Goal: Information Seeking & Learning: Check status

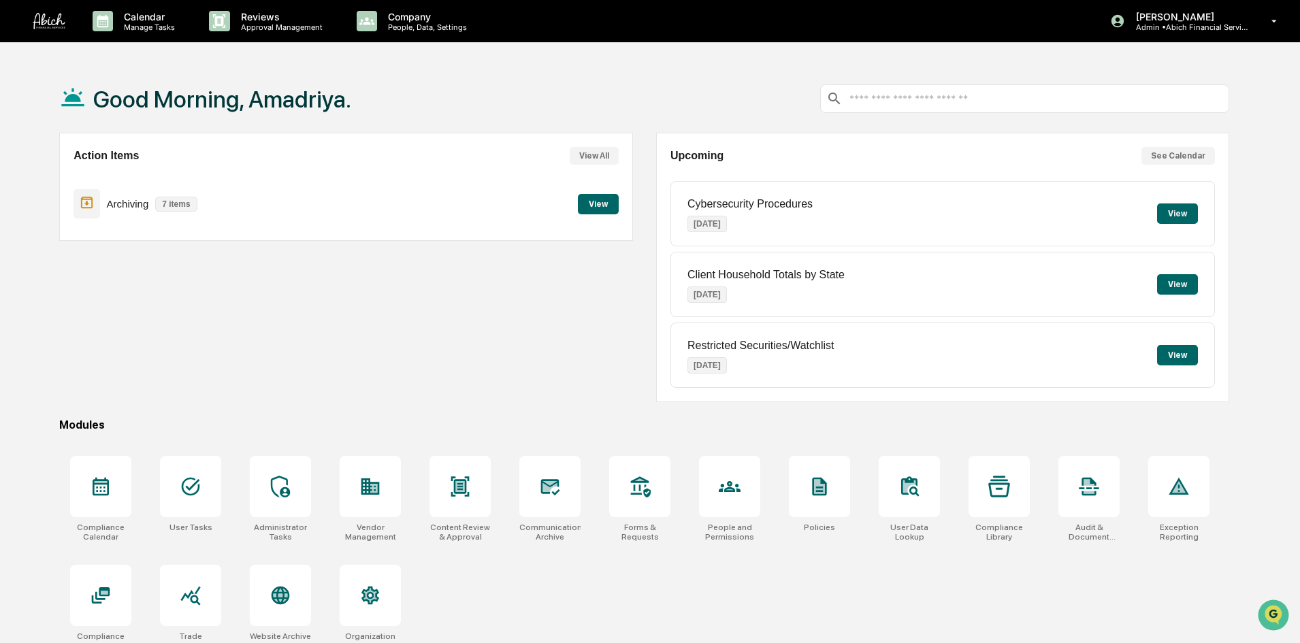
click at [605, 205] on button "View" at bounding box center [598, 204] width 41 height 20
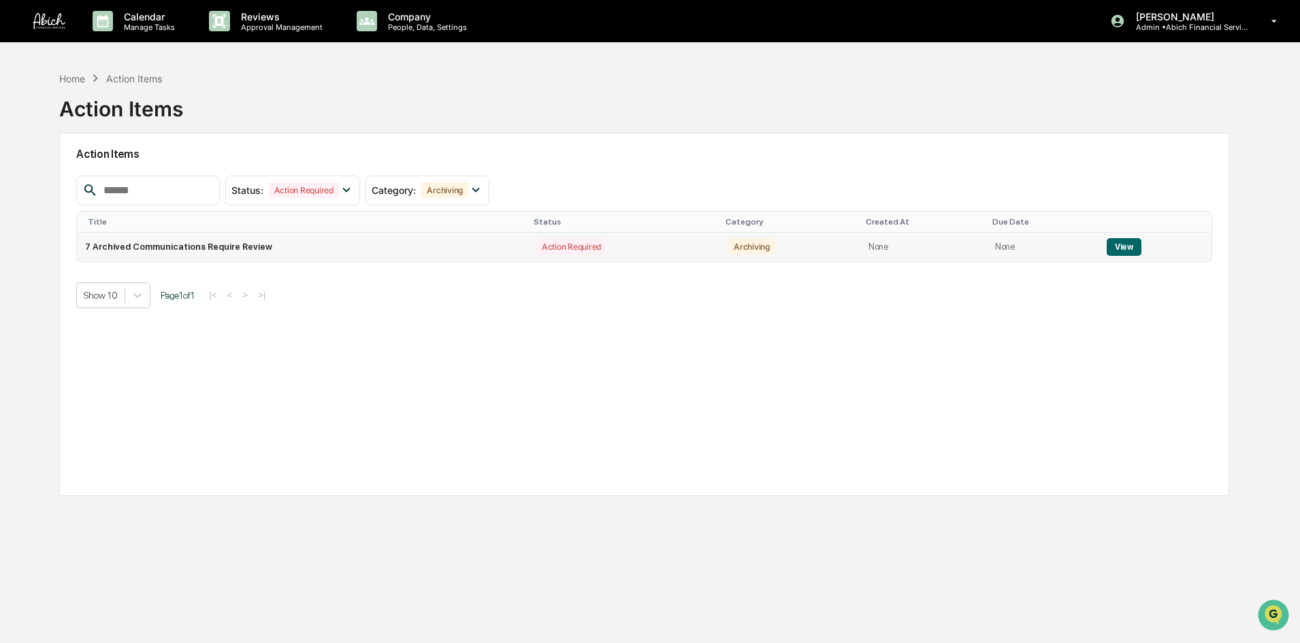
click at [606, 248] on td "Action Required" at bounding box center [624, 247] width 192 height 29
click at [227, 252] on td "7 Archived Communications Require Review" at bounding box center [302, 247] width 451 height 29
click at [1111, 250] on button "View" at bounding box center [1123, 247] width 35 height 18
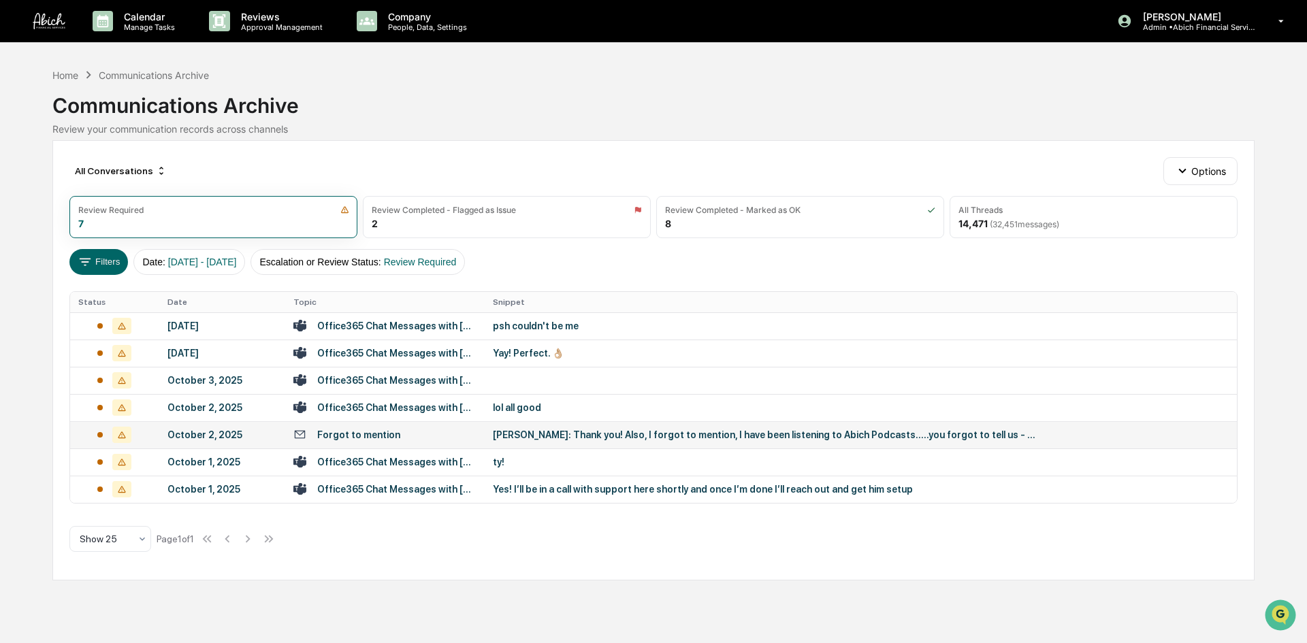
click at [532, 440] on div "[PERSON_NAME]: Thank you! Also, I forgot to mention, I have been listening to A…" at bounding box center [765, 434] width 544 height 11
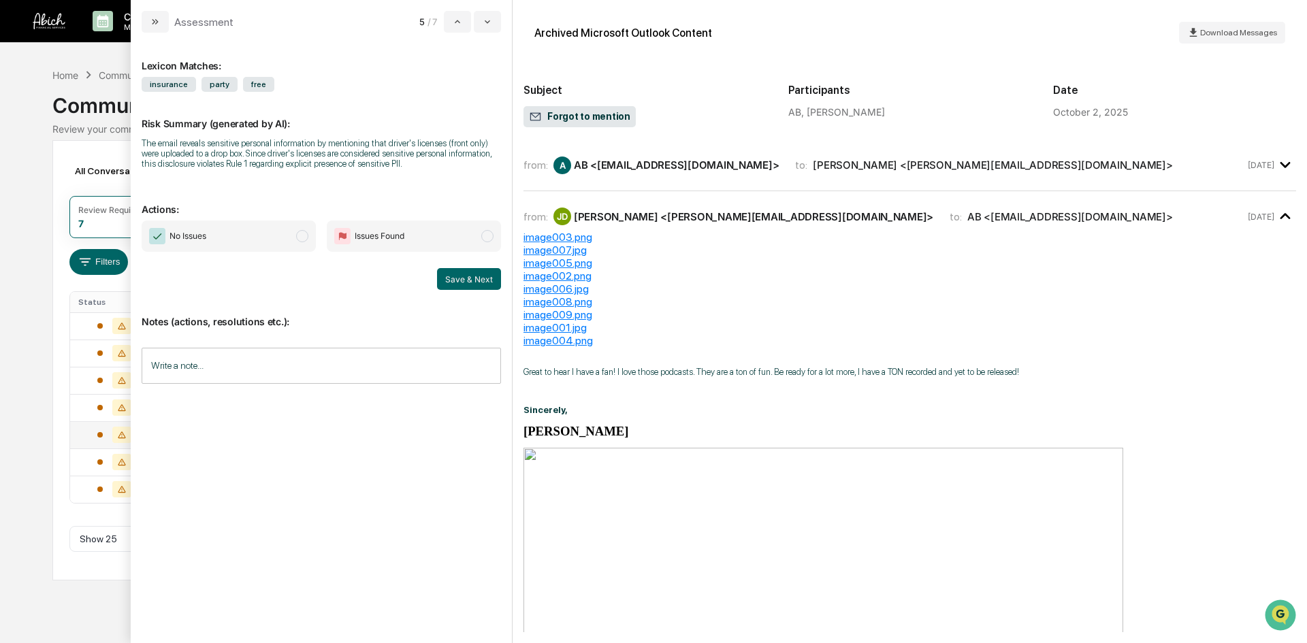
click at [79, 105] on div "Communications Archive" at bounding box center [653, 99] width 1202 height 35
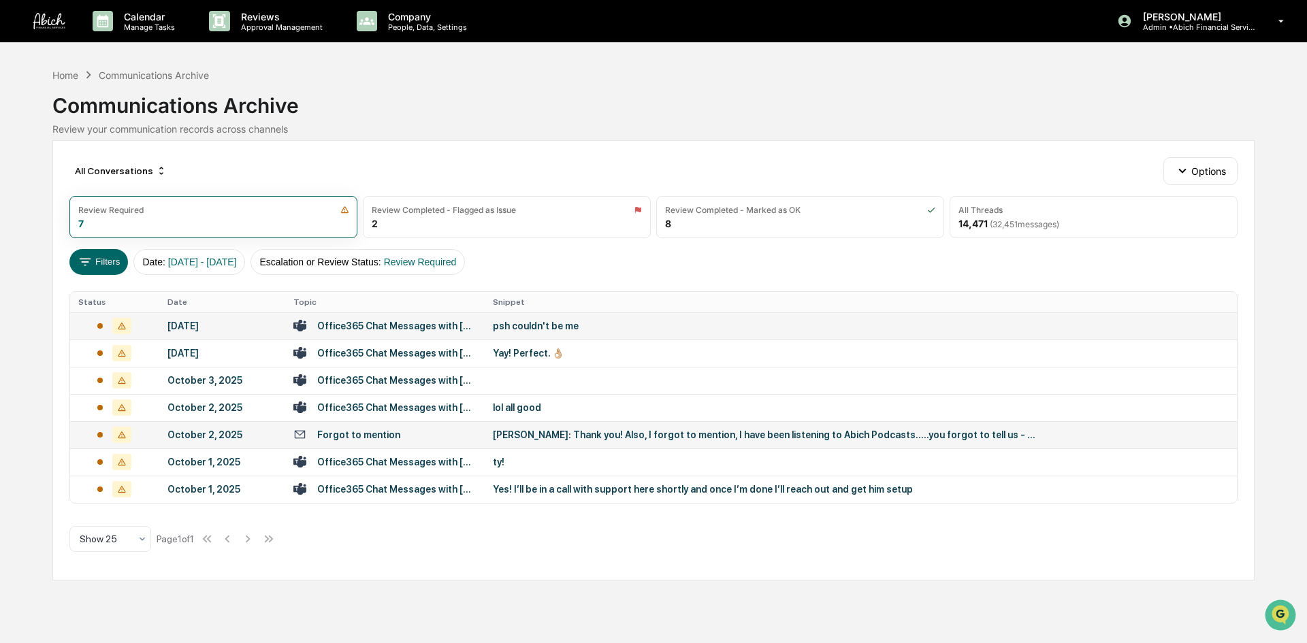
click at [519, 327] on div "psh couldn't be me" at bounding box center [765, 326] width 544 height 11
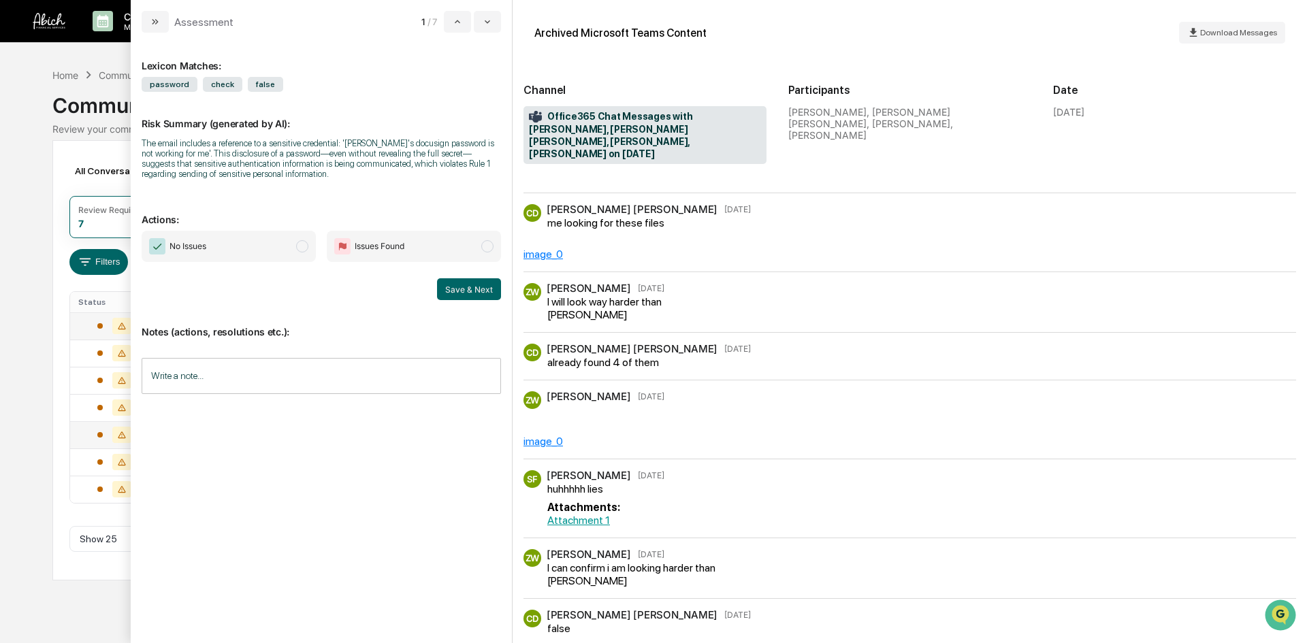
scroll to position [636, 0]
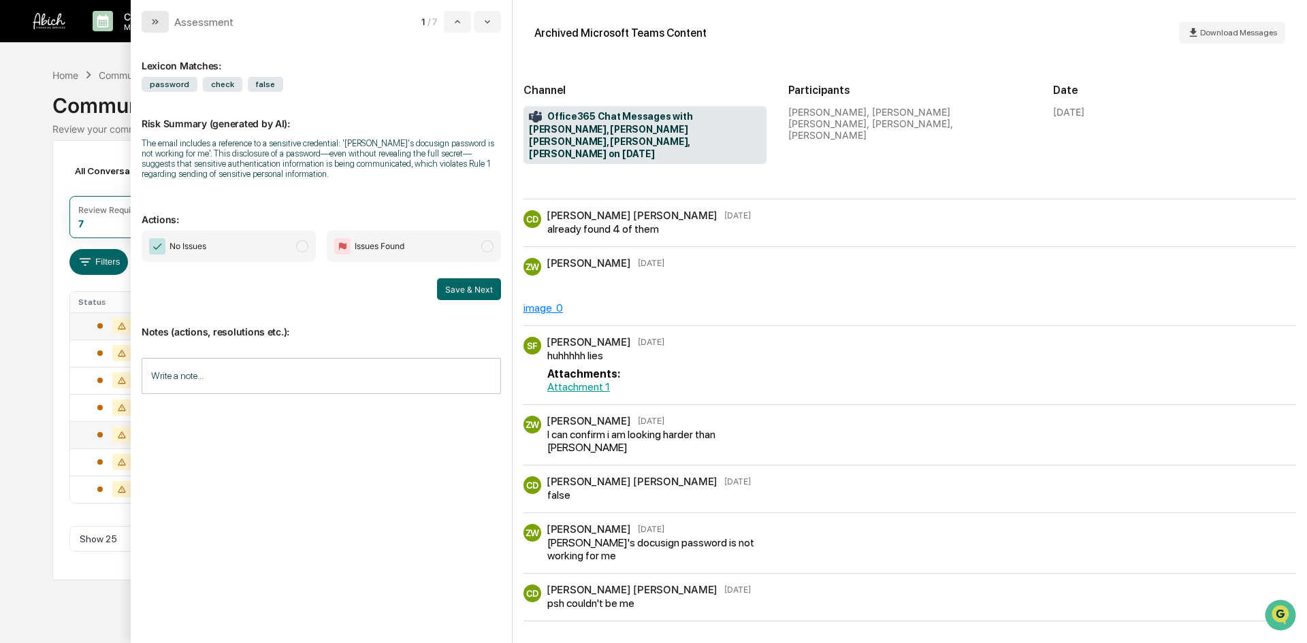
click at [152, 20] on icon "modal" at bounding box center [155, 21] width 11 height 11
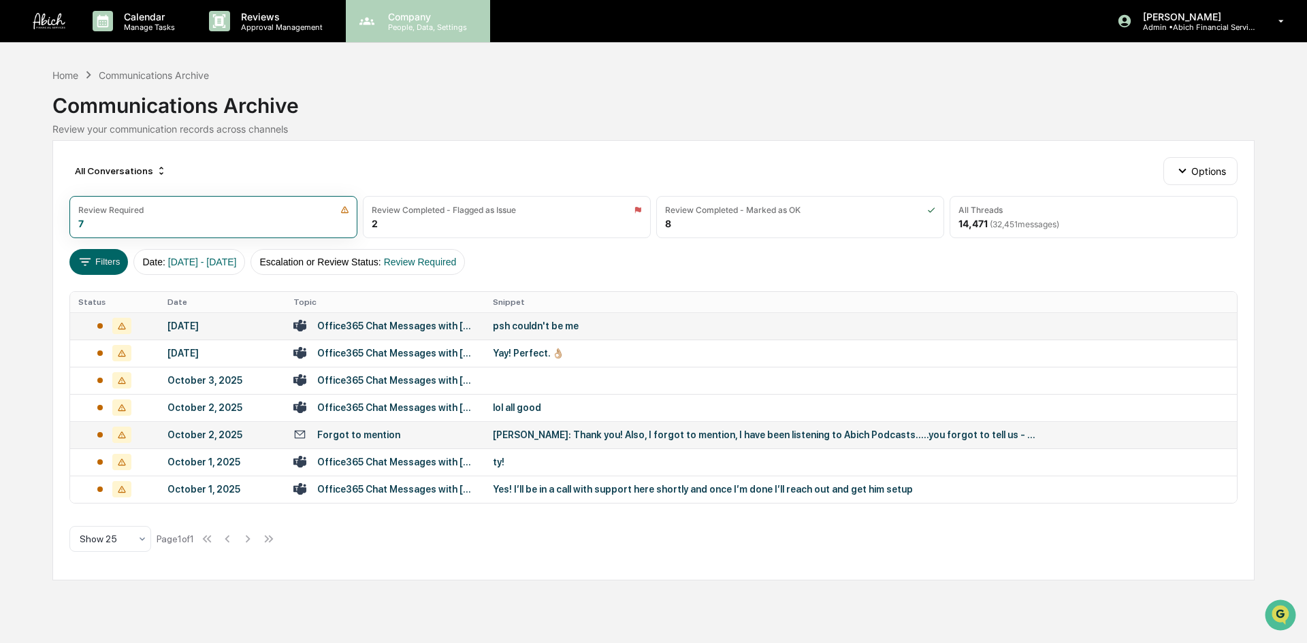
click at [357, 22] on icon at bounding box center [367, 21] width 20 height 20
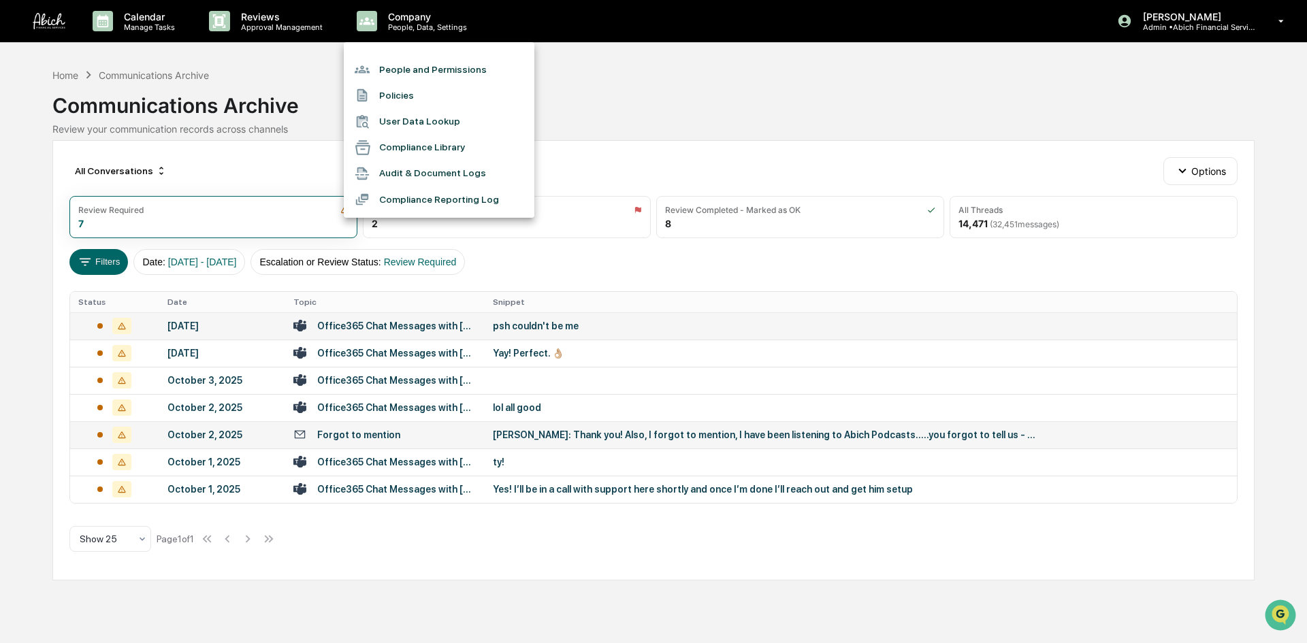
click at [416, 199] on li "Compliance Reporting Log" at bounding box center [439, 199] width 191 height 26
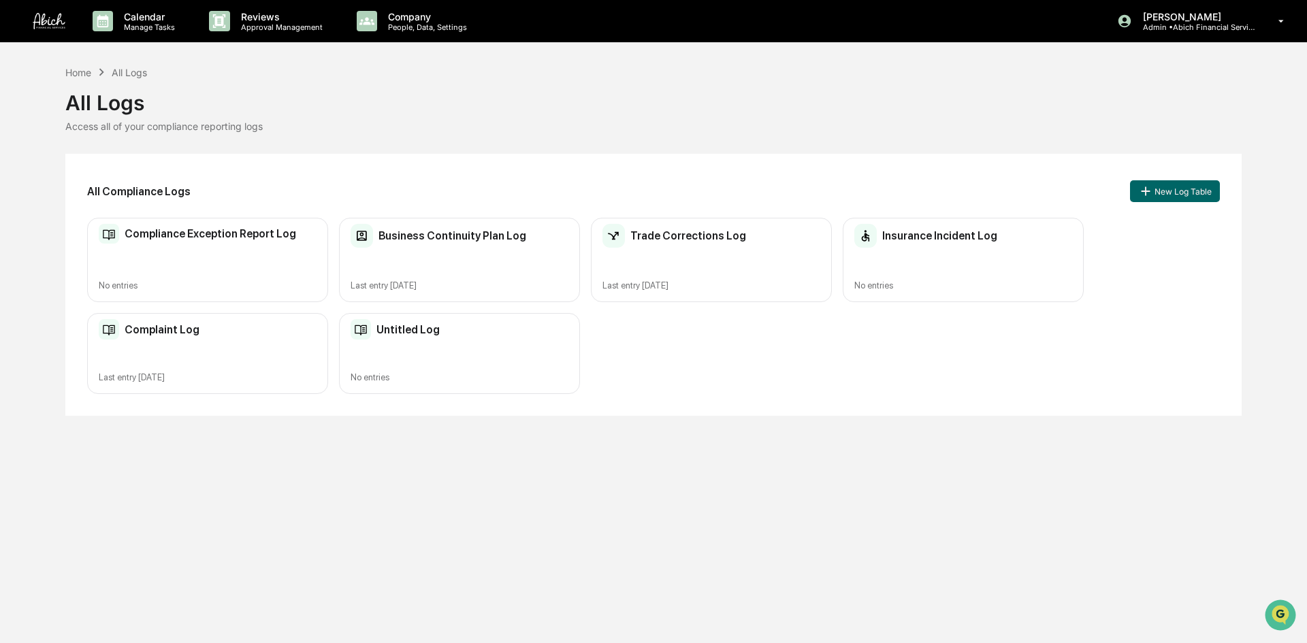
click at [168, 333] on h2 "Complaint Log" at bounding box center [162, 329] width 75 height 13
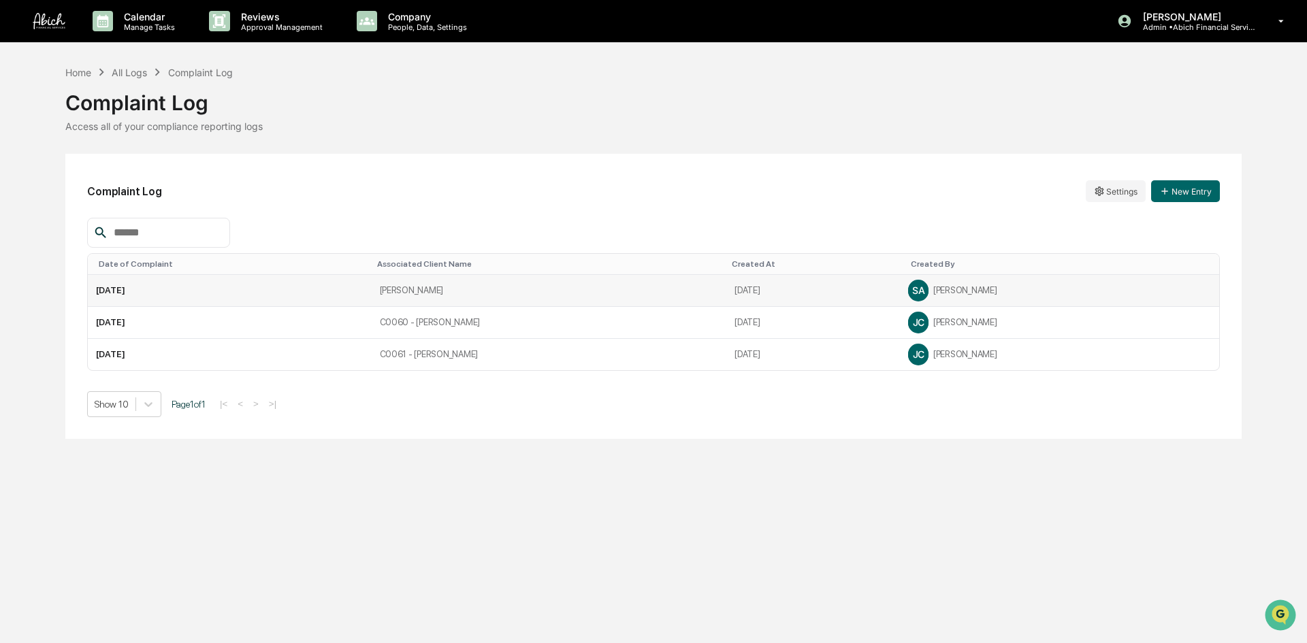
click at [204, 290] on td "[DATE]" at bounding box center [230, 291] width 284 height 32
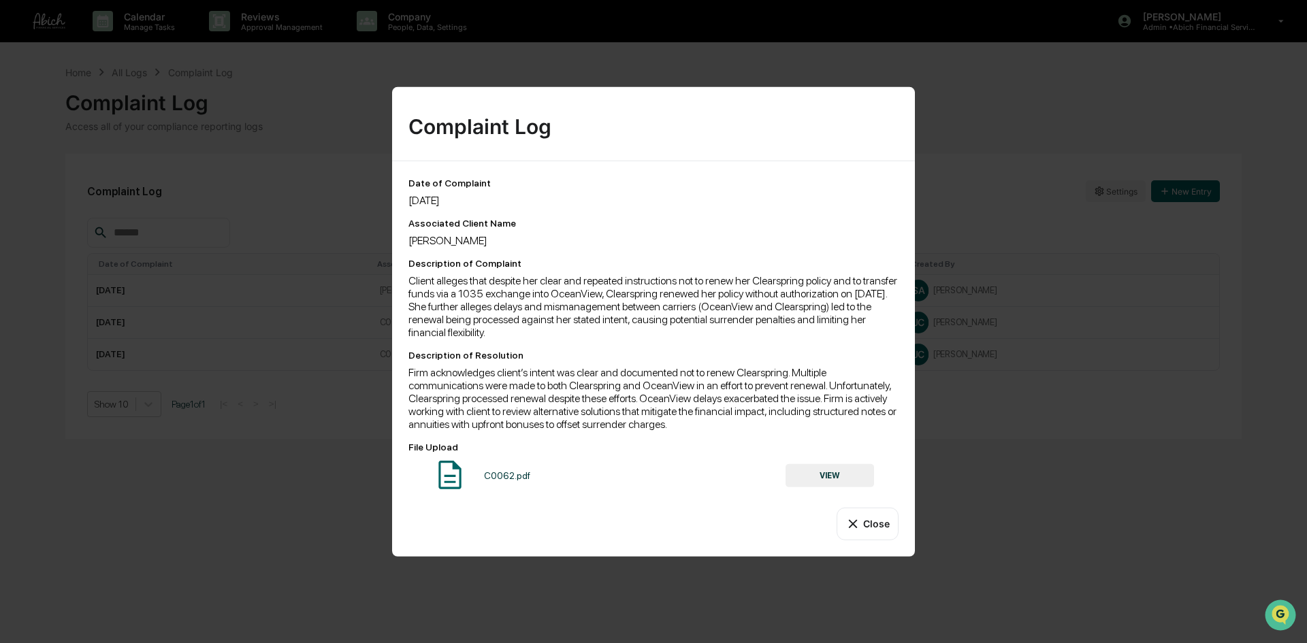
click at [831, 471] on button "VIEW" at bounding box center [829, 475] width 88 height 23
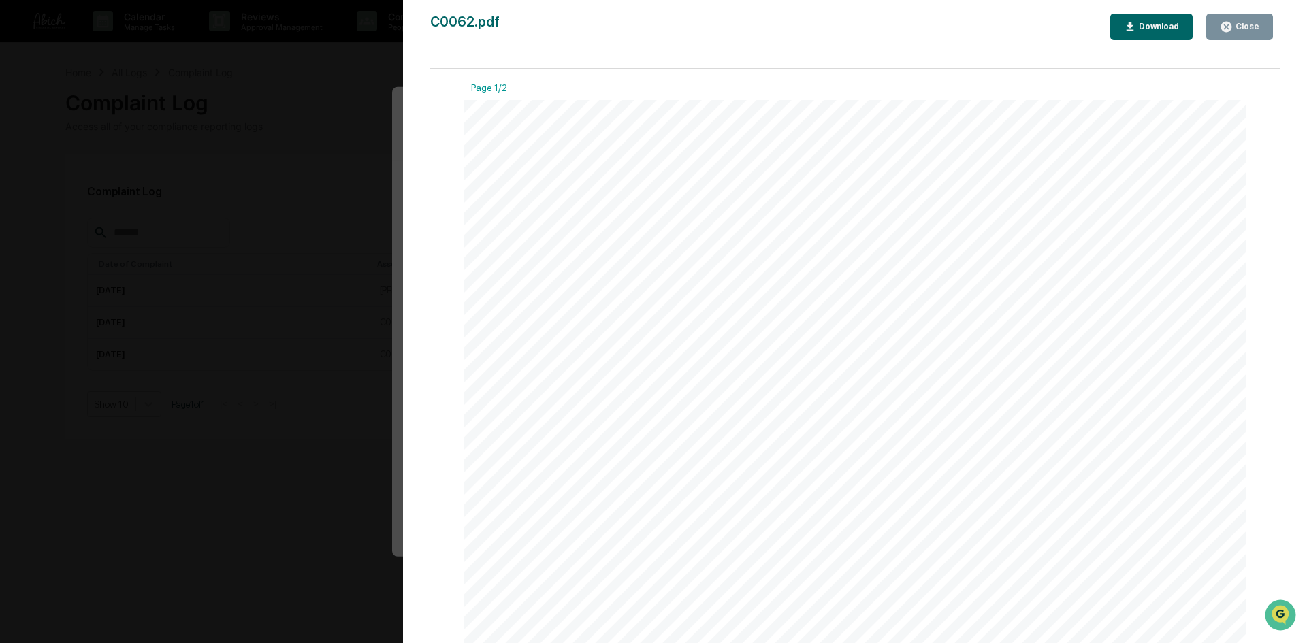
click at [860, 295] on span "____________________________________" at bounding box center [934, 290] width 255 height 13
click at [1134, 27] on icon "button" at bounding box center [1129, 26] width 7 height 9
